Goal: Task Accomplishment & Management: Complete application form

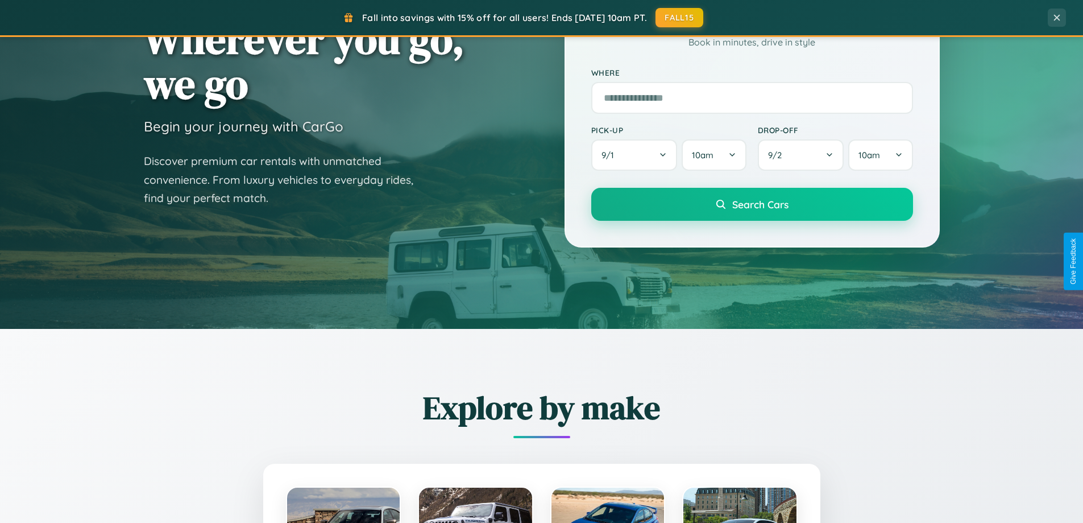
scroll to position [490, 0]
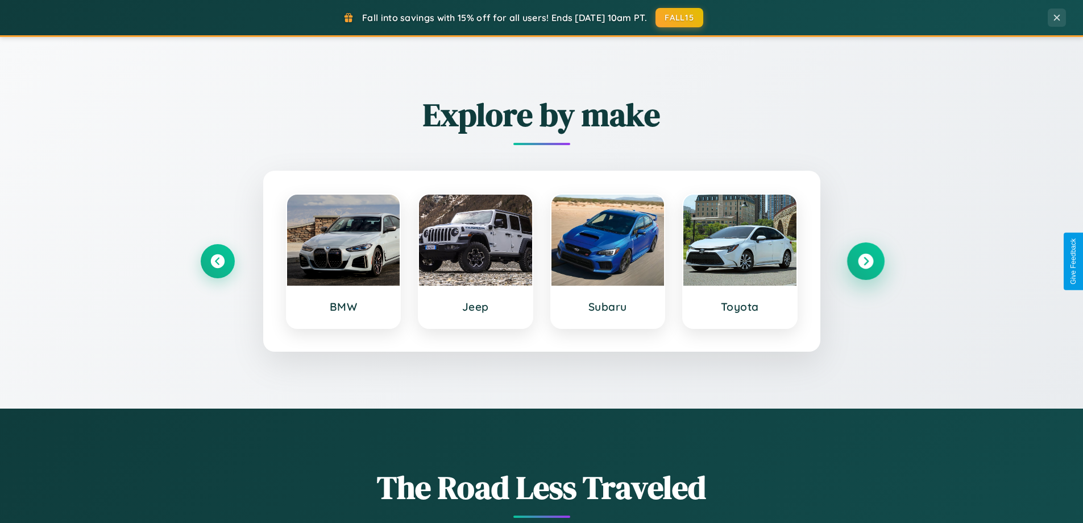
click at [866, 261] on icon at bounding box center [865, 261] width 15 height 15
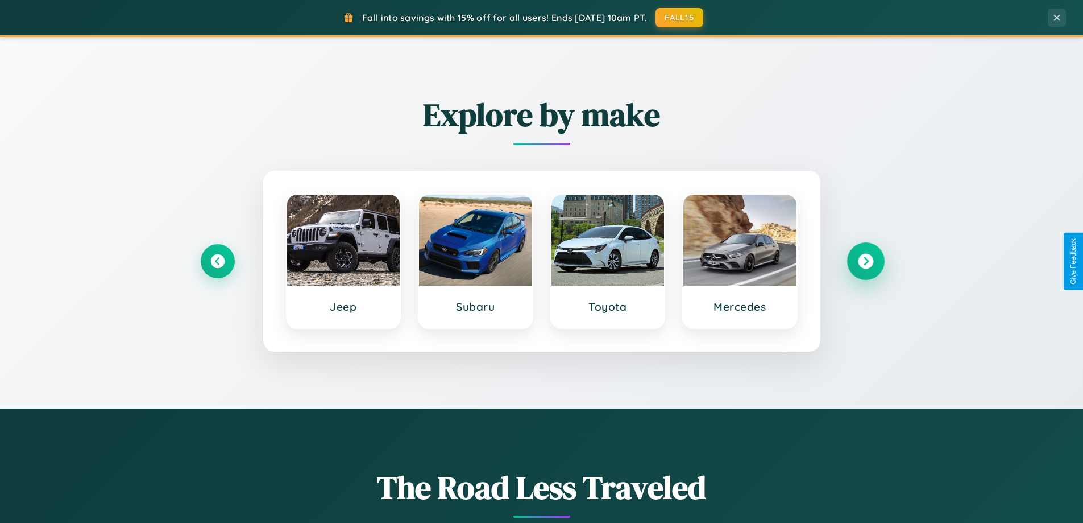
click at [866, 261] on icon at bounding box center [865, 261] width 15 height 15
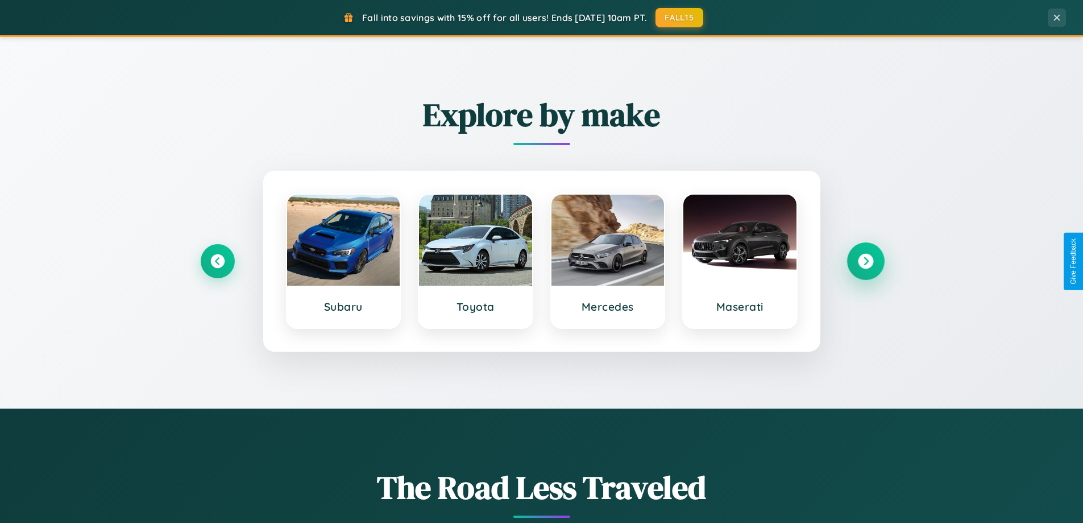
click at [866, 261] on icon at bounding box center [865, 261] width 15 height 15
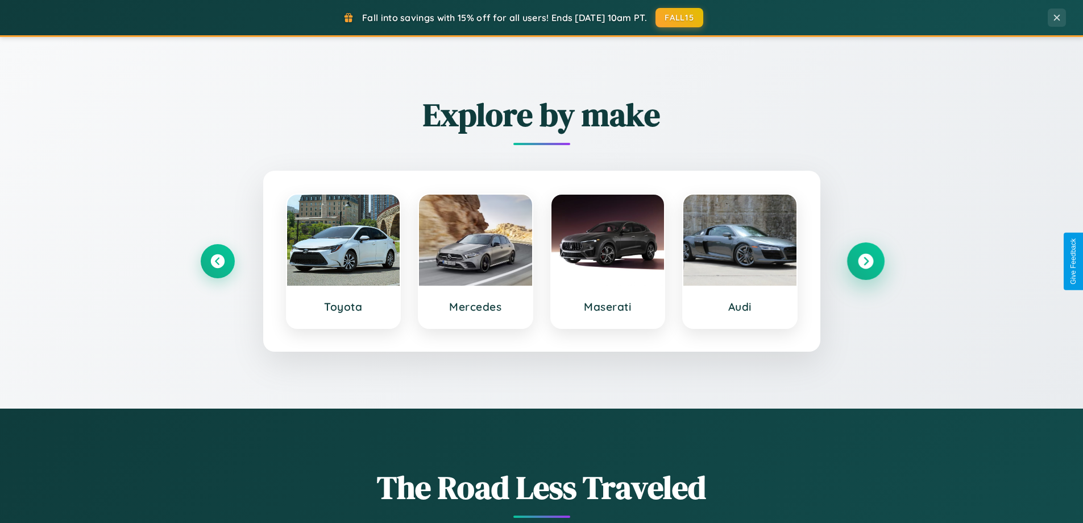
click at [866, 261] on icon at bounding box center [865, 261] width 15 height 15
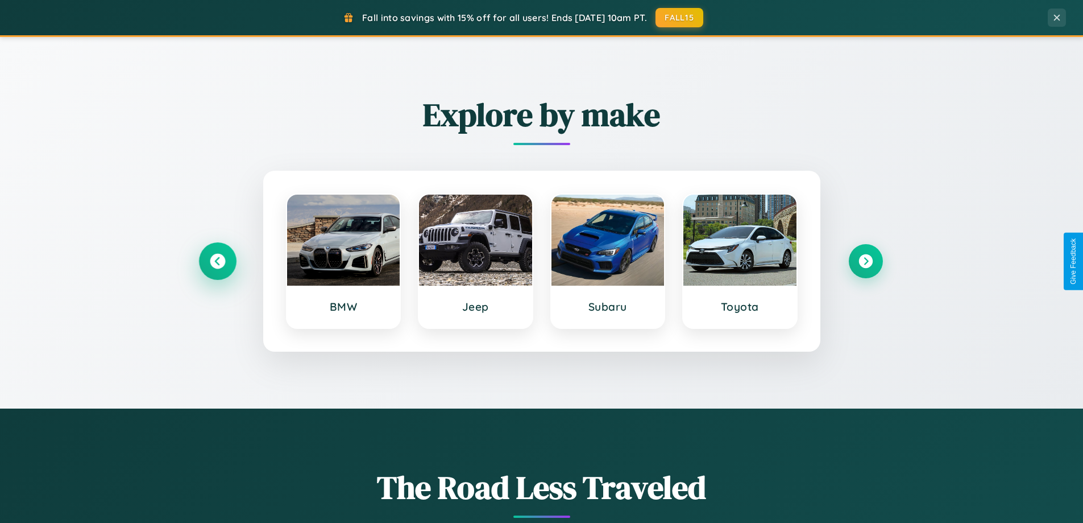
click at [217, 261] on icon at bounding box center [217, 261] width 15 height 15
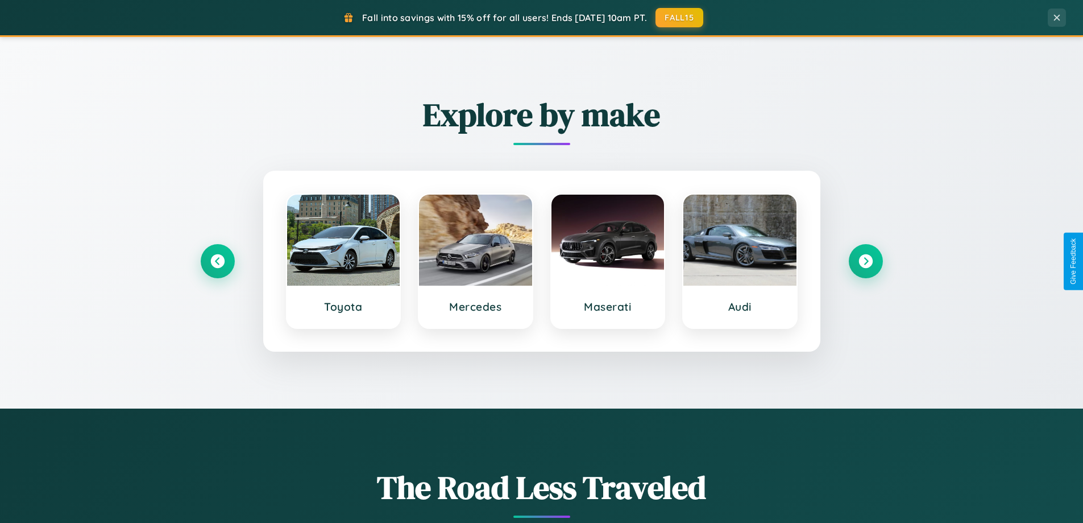
scroll to position [0, 0]
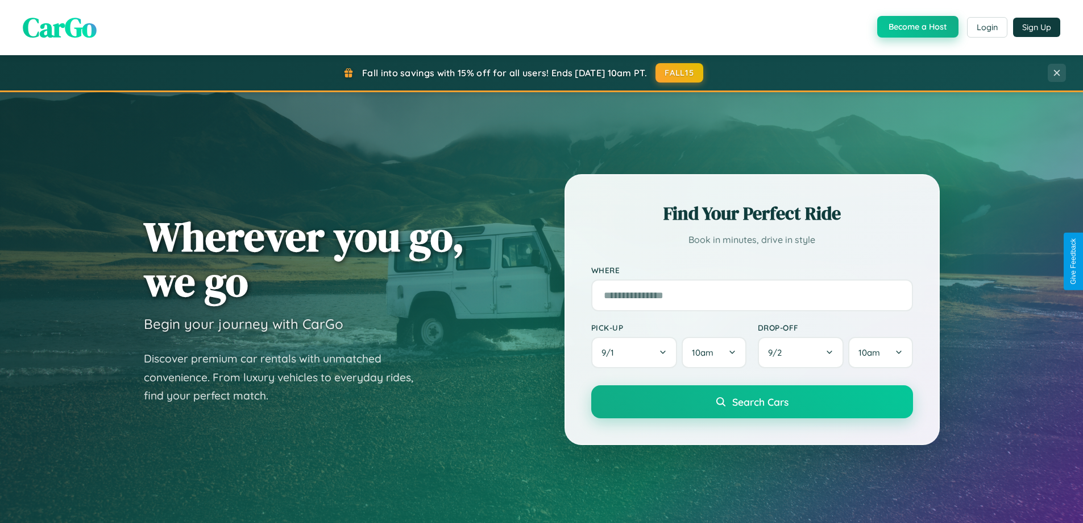
click at [917, 27] on button "Become a Host" at bounding box center [918, 27] width 81 height 22
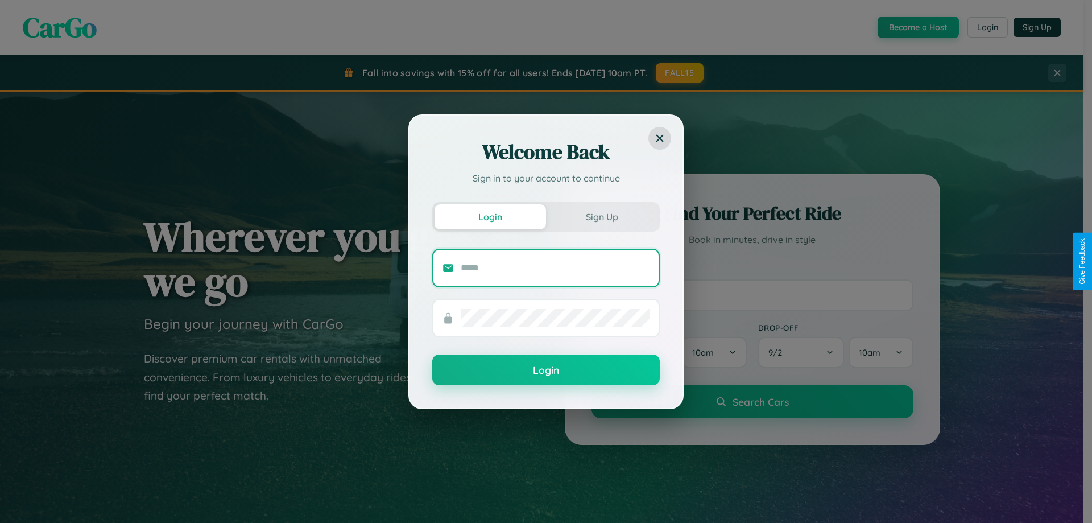
click at [555, 267] on input "text" at bounding box center [555, 268] width 189 height 18
type input "**********"
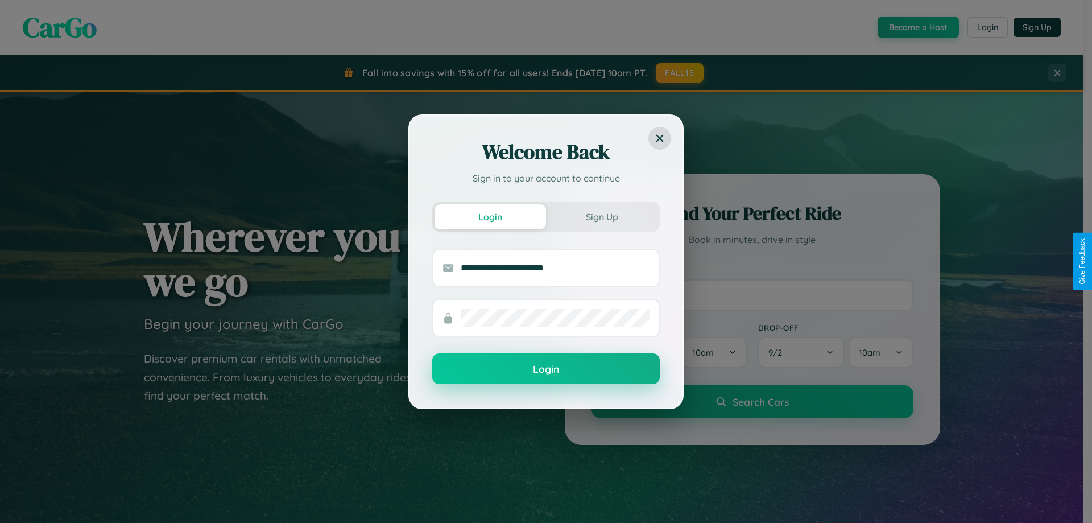
click at [546, 369] on button "Login" at bounding box center [545, 368] width 227 height 31
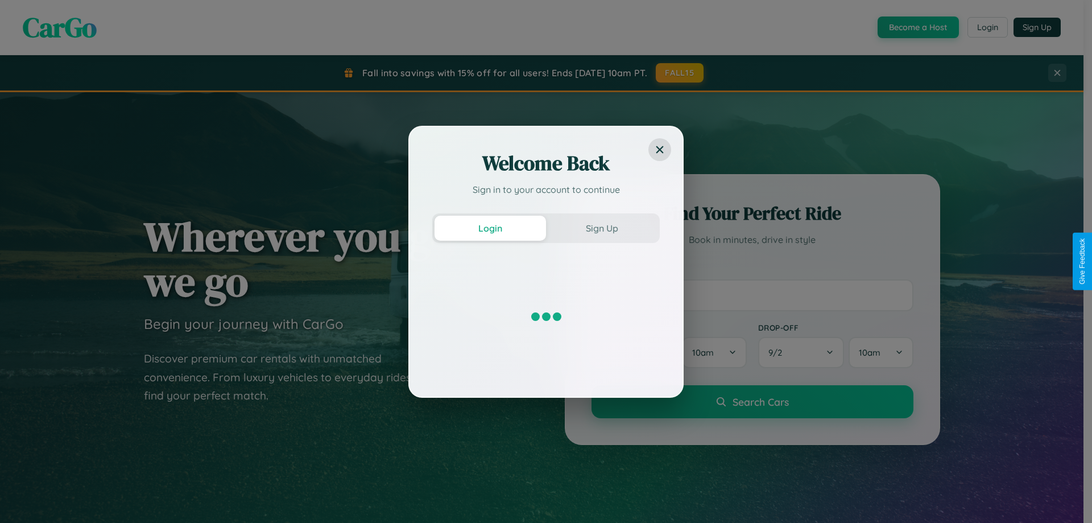
click at [917, 27] on div "Welcome Back Sign in to your account to continue Login Sign Up" at bounding box center [546, 261] width 1092 height 523
